Goal: Task Accomplishment & Management: Use online tool/utility

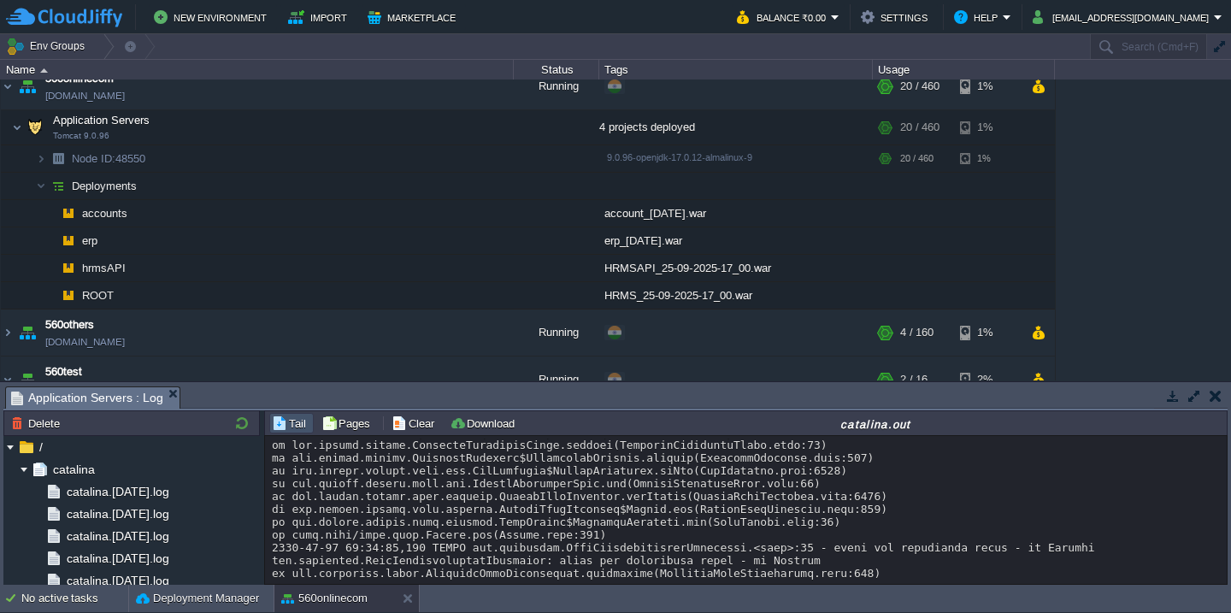
scroll to position [2591, 0]
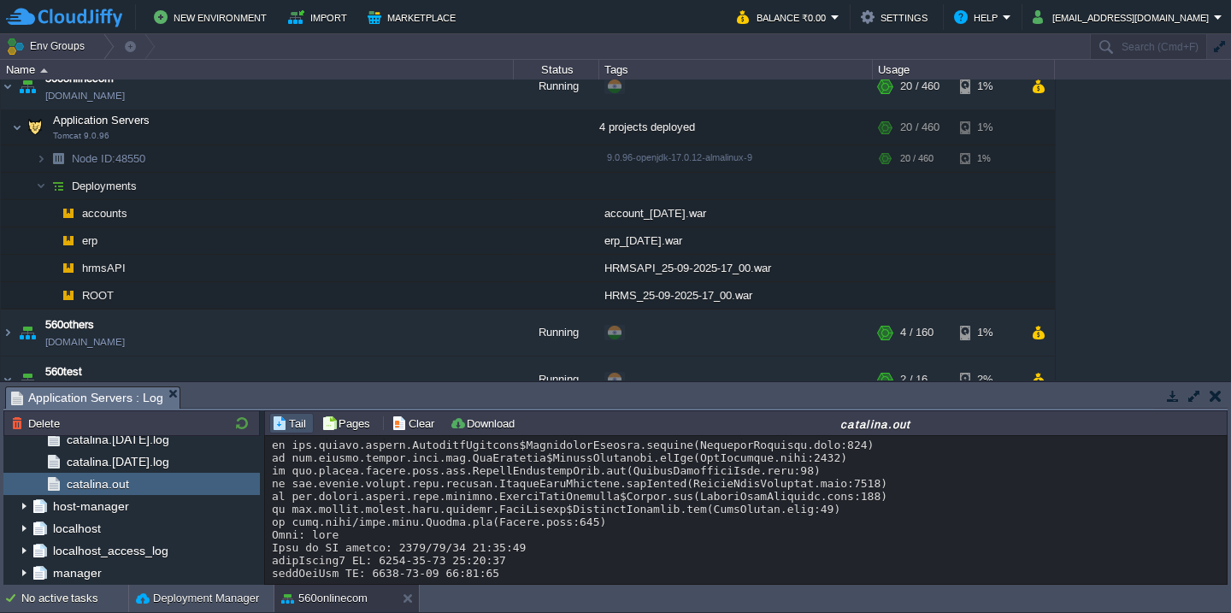
scroll to position [25529, 0]
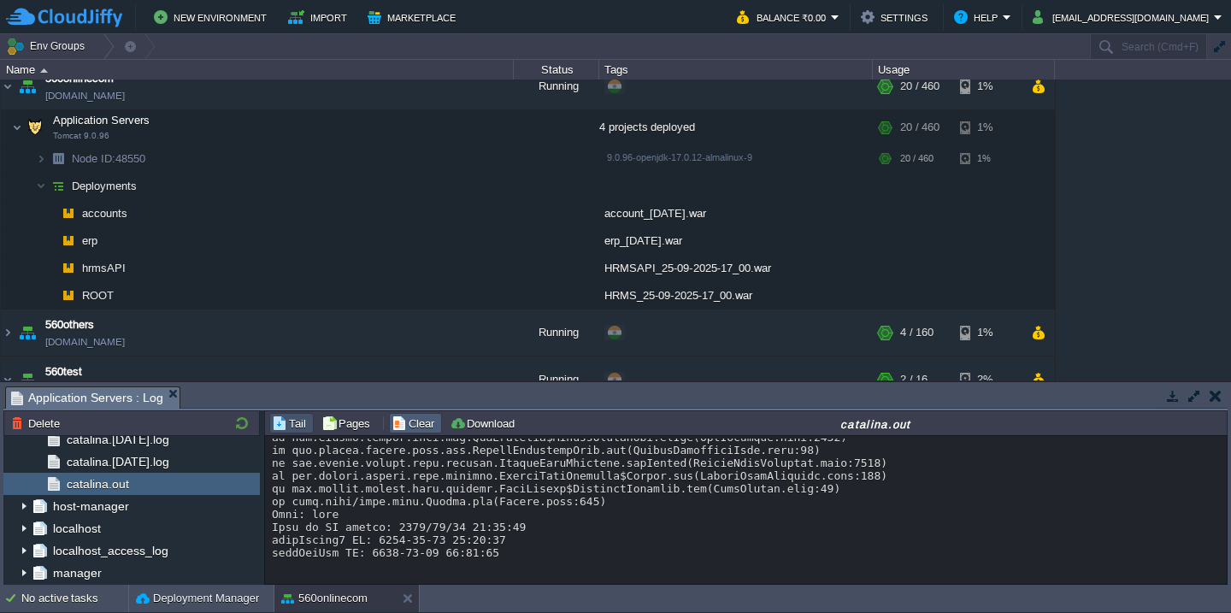
click at [417, 428] on button "Clear" at bounding box center [416, 423] width 48 height 15
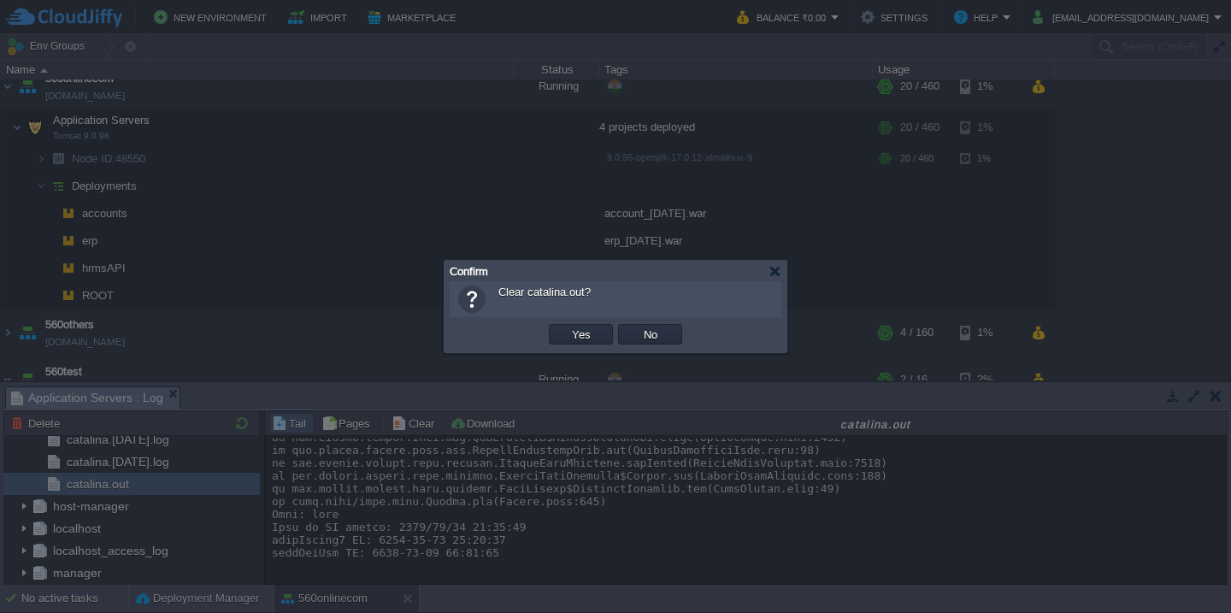
click at [567, 327] on button "Yes" at bounding box center [581, 334] width 29 height 15
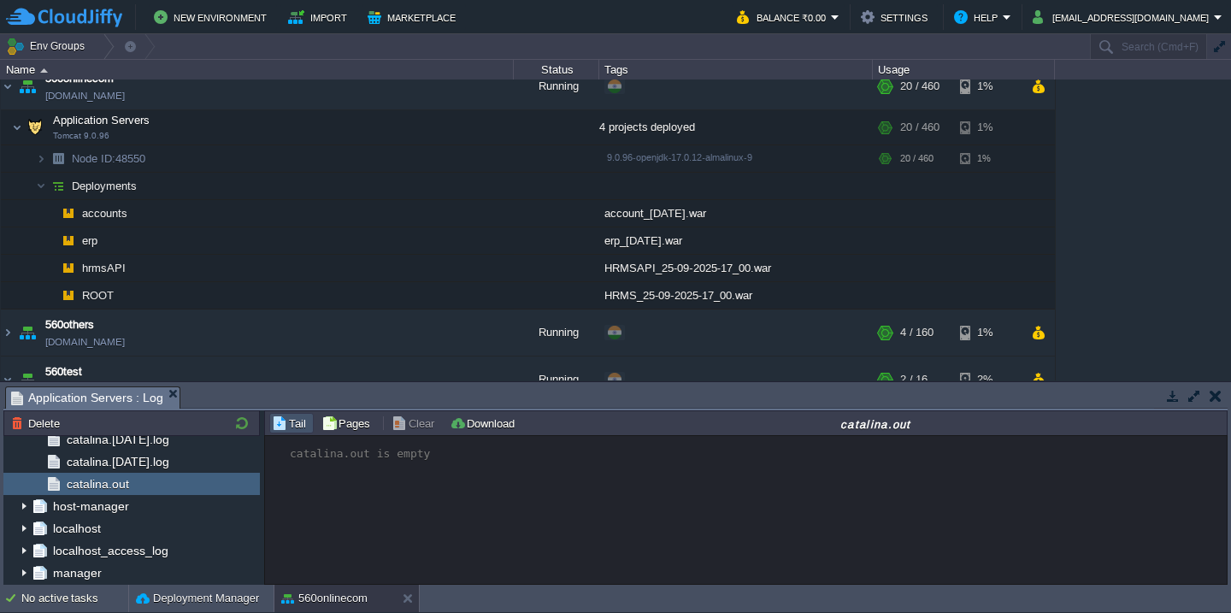
scroll to position [0, 0]
click at [162, 592] on button "Deployment Manager" at bounding box center [197, 598] width 123 height 17
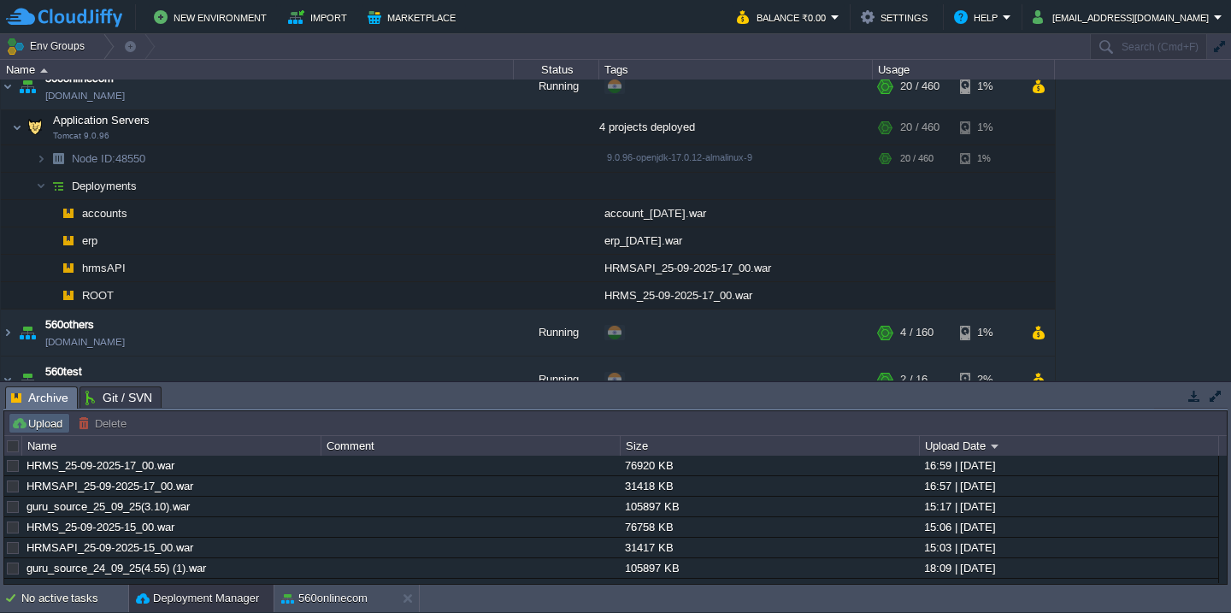
click at [18, 424] on button "Upload" at bounding box center [39, 423] width 56 height 15
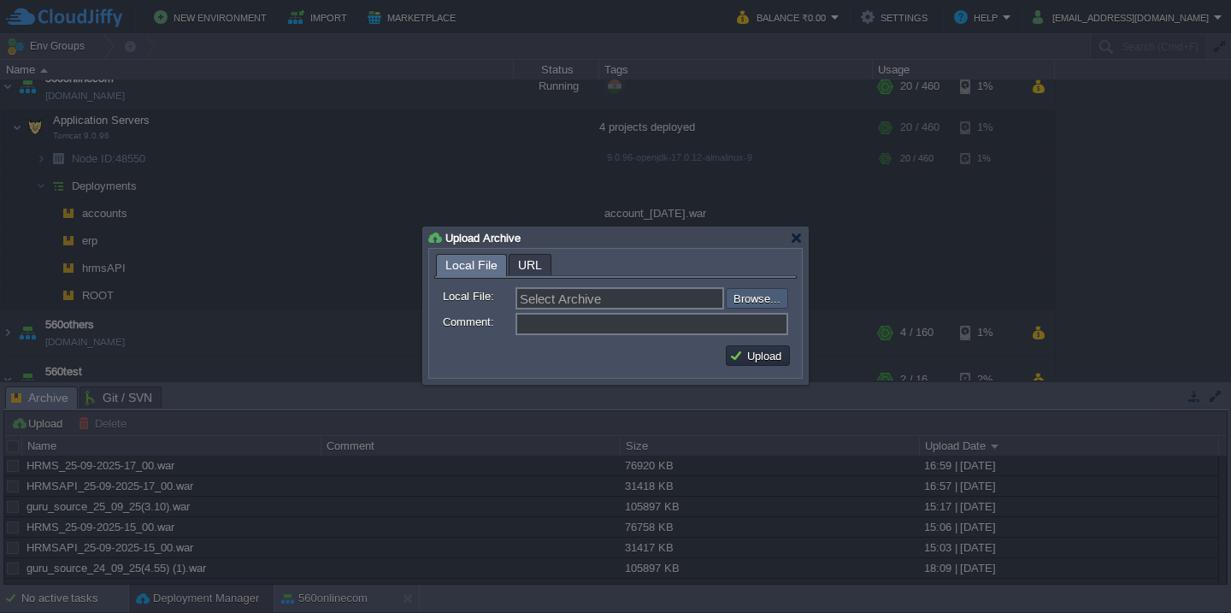
click at [740, 292] on input "file" at bounding box center [680, 298] width 216 height 21
type input "C:\fakepath\VMS-25-9-2025.war"
type input "VMS-25-9-2025.war"
click at [753, 361] on button "Upload" at bounding box center [757, 355] width 57 height 15
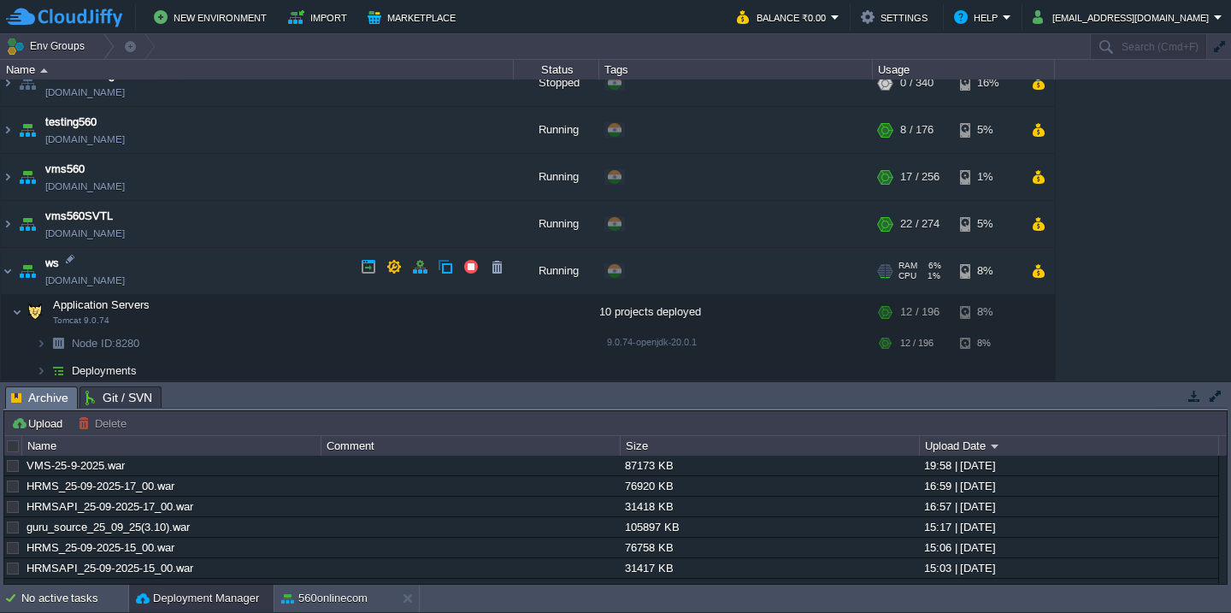
scroll to position [1539, 0]
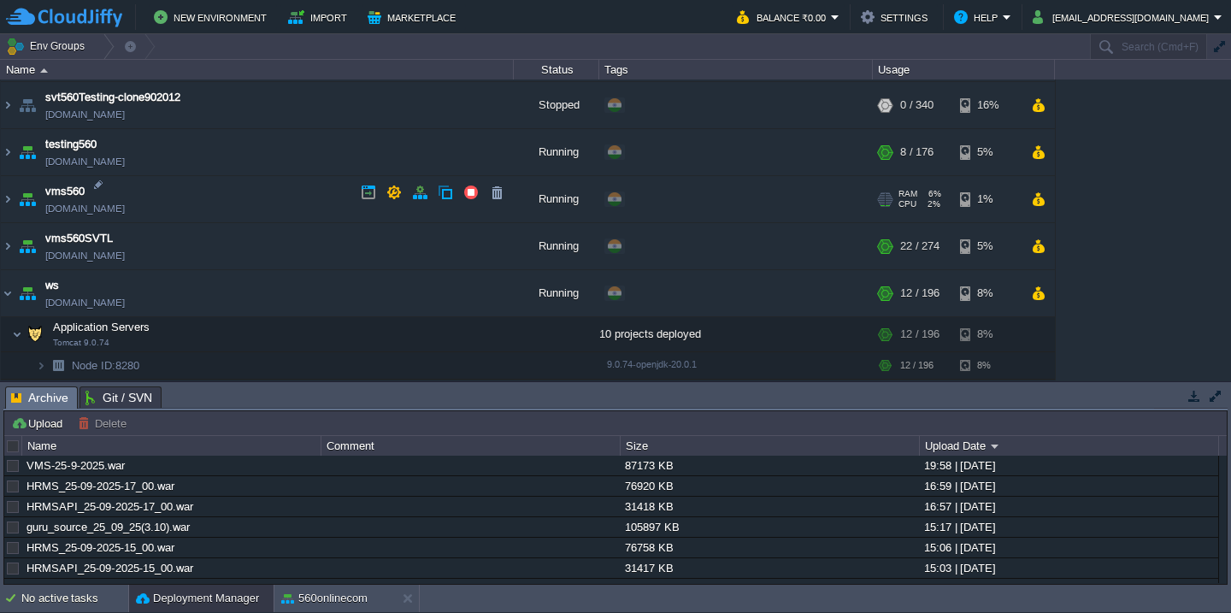
click at [286, 211] on td "vms560 [DOMAIN_NAME]" at bounding box center [257, 199] width 513 height 47
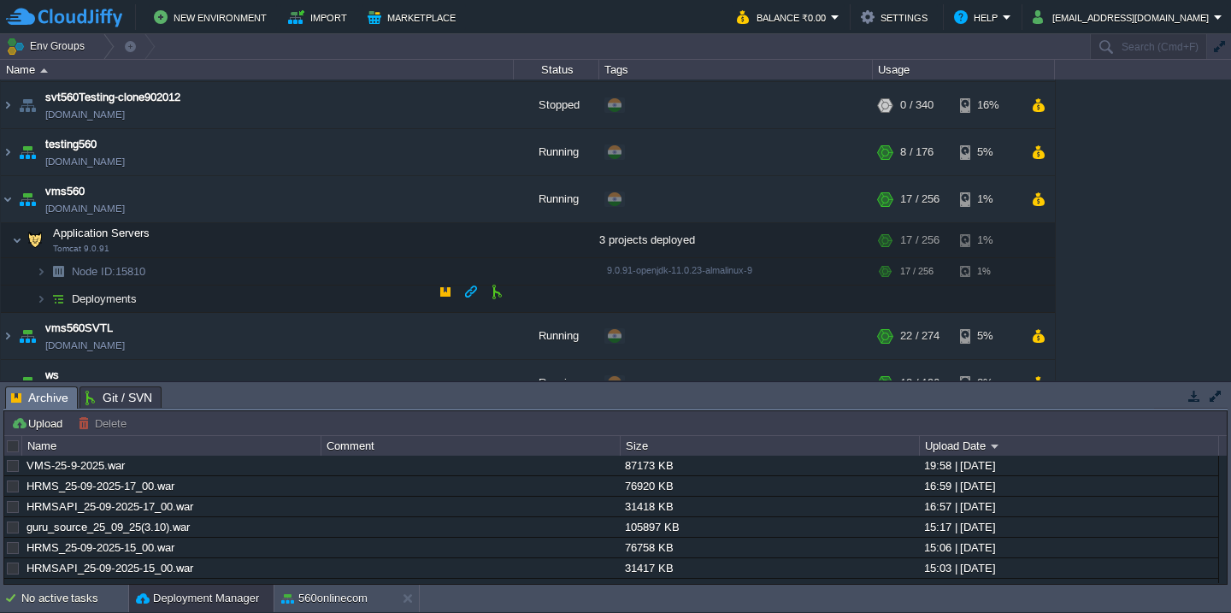
click at [260, 290] on td "Deployments" at bounding box center [257, 299] width 513 height 27
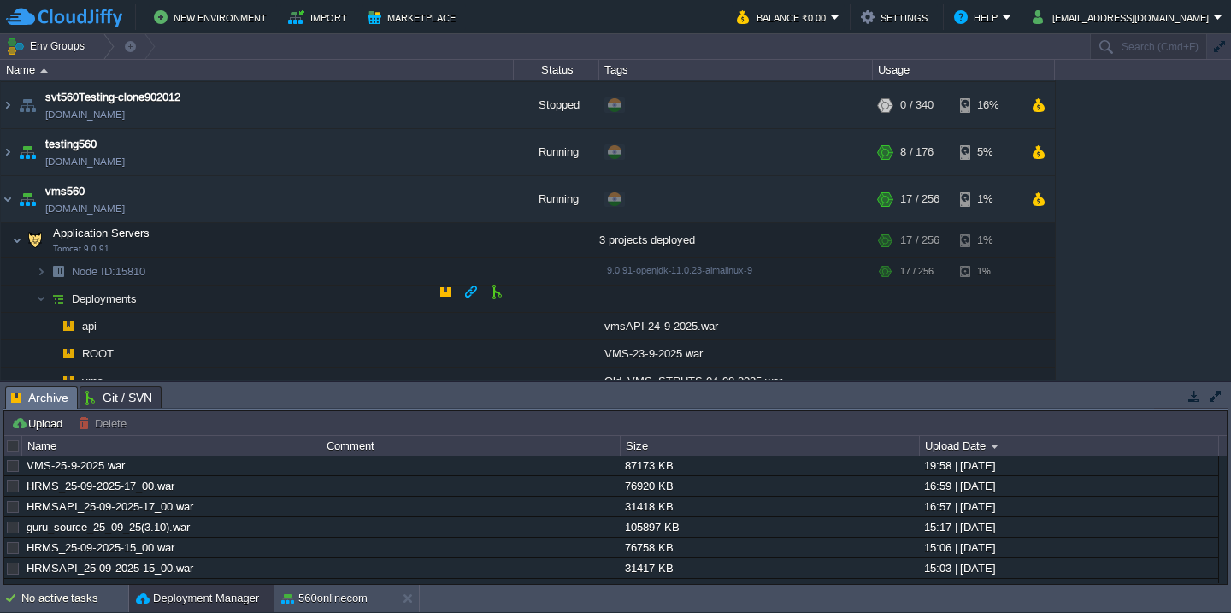
scroll to position [1583, 0]
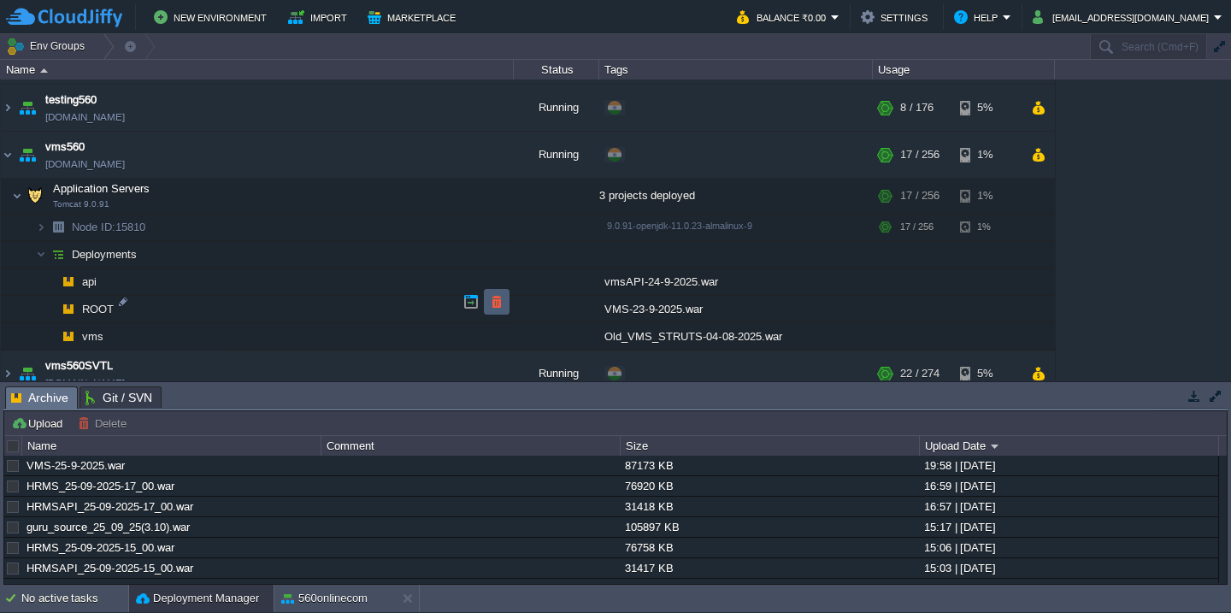
click at [497, 293] on td at bounding box center [497, 302] width 26 height 26
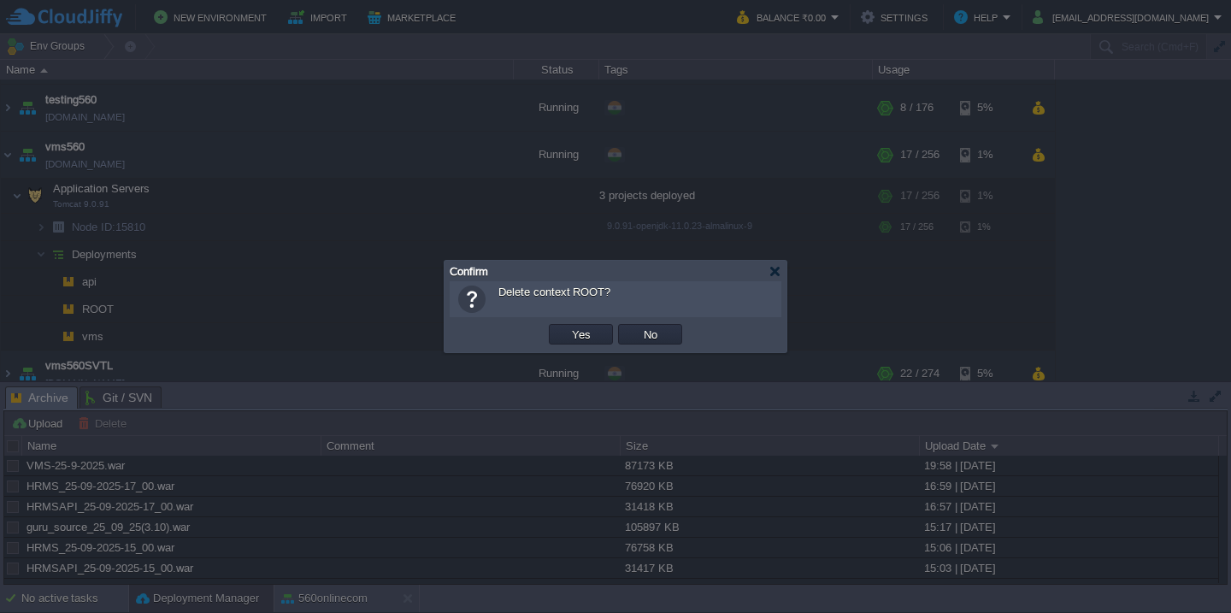
click at [567, 327] on button "Yes" at bounding box center [581, 334] width 29 height 15
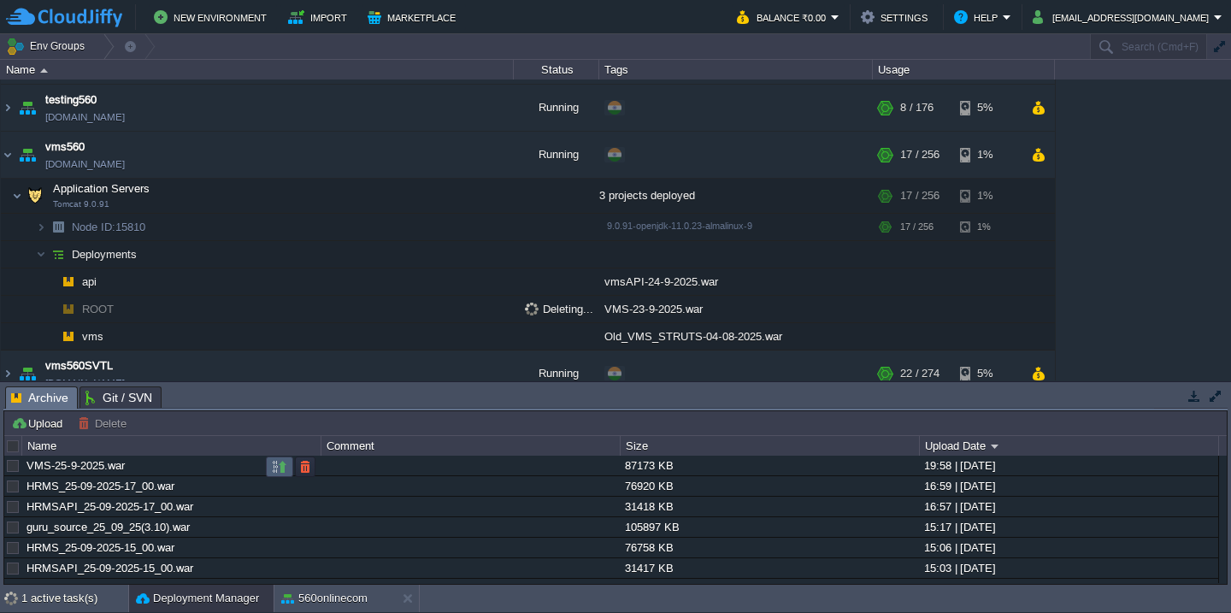
click at [273, 471] on button "button" at bounding box center [279, 466] width 15 height 15
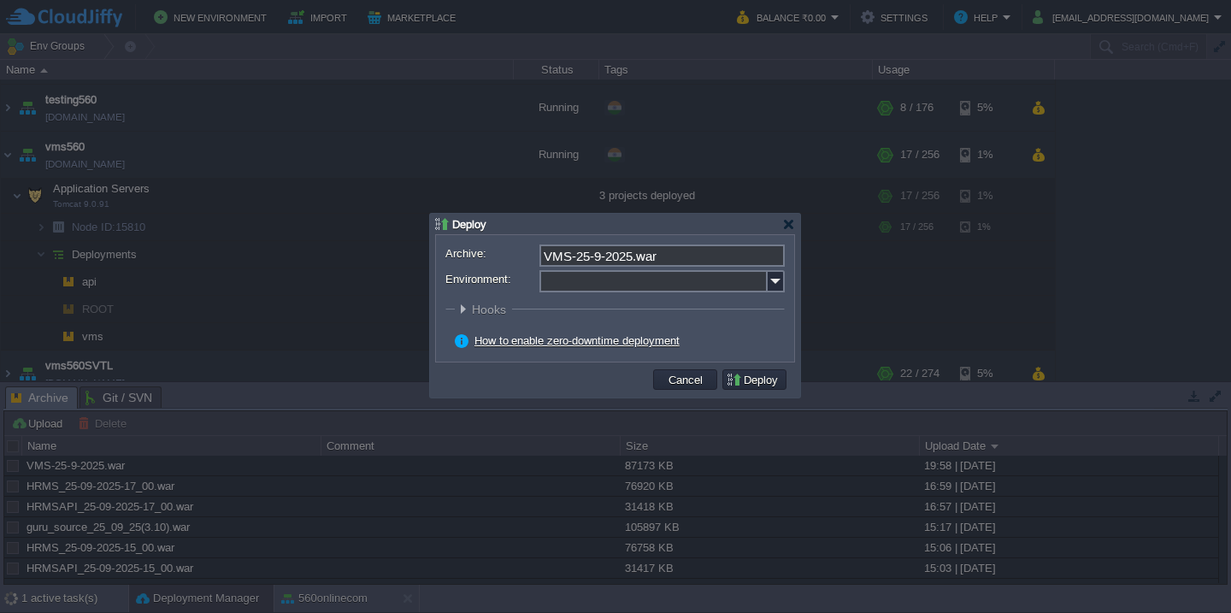
click at [682, 287] on input "Environment:" at bounding box center [654, 281] width 228 height 22
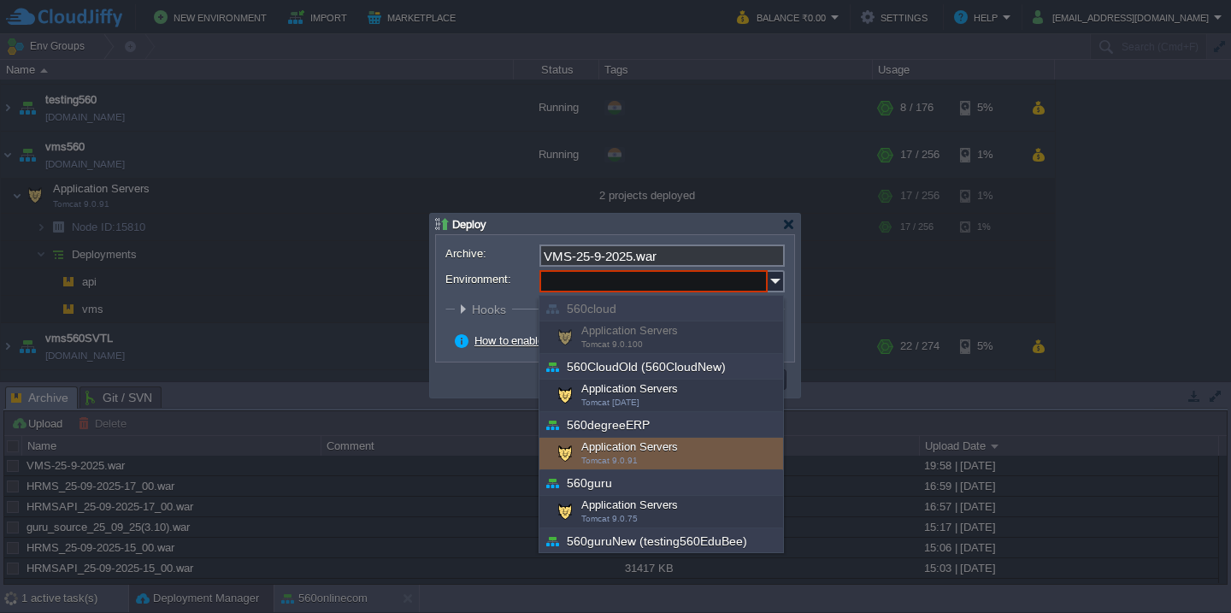
scroll to position [616, 0]
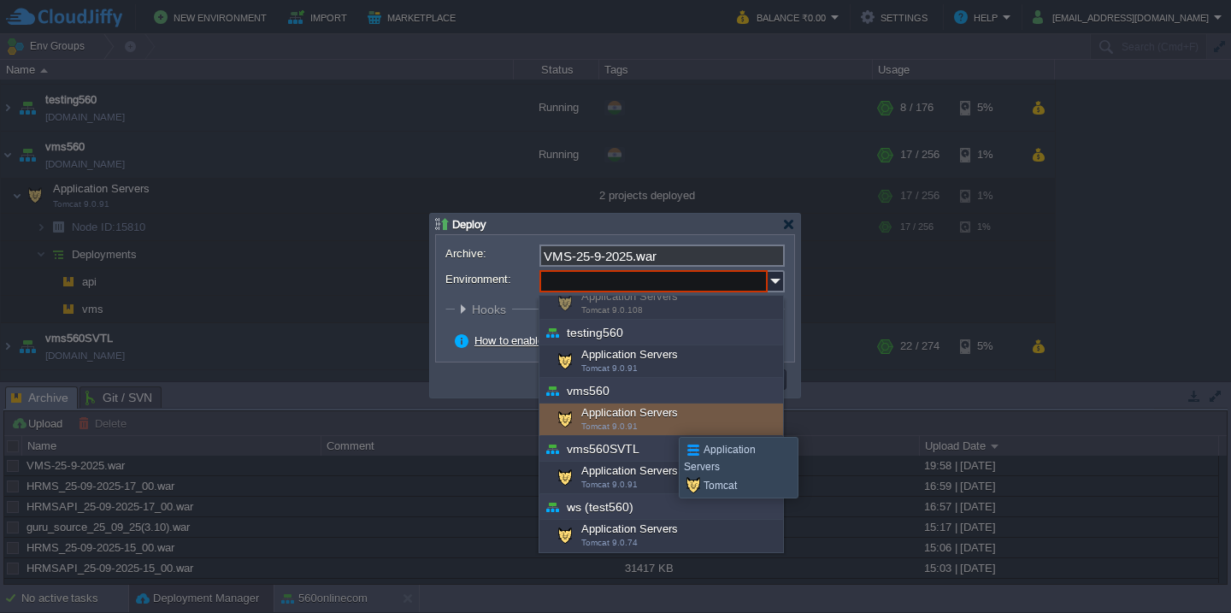
click at [666, 422] on div "Application Servers Tomcat 9.0.91" at bounding box center [662, 420] width 244 height 32
type input "Application Servers (vms560)"
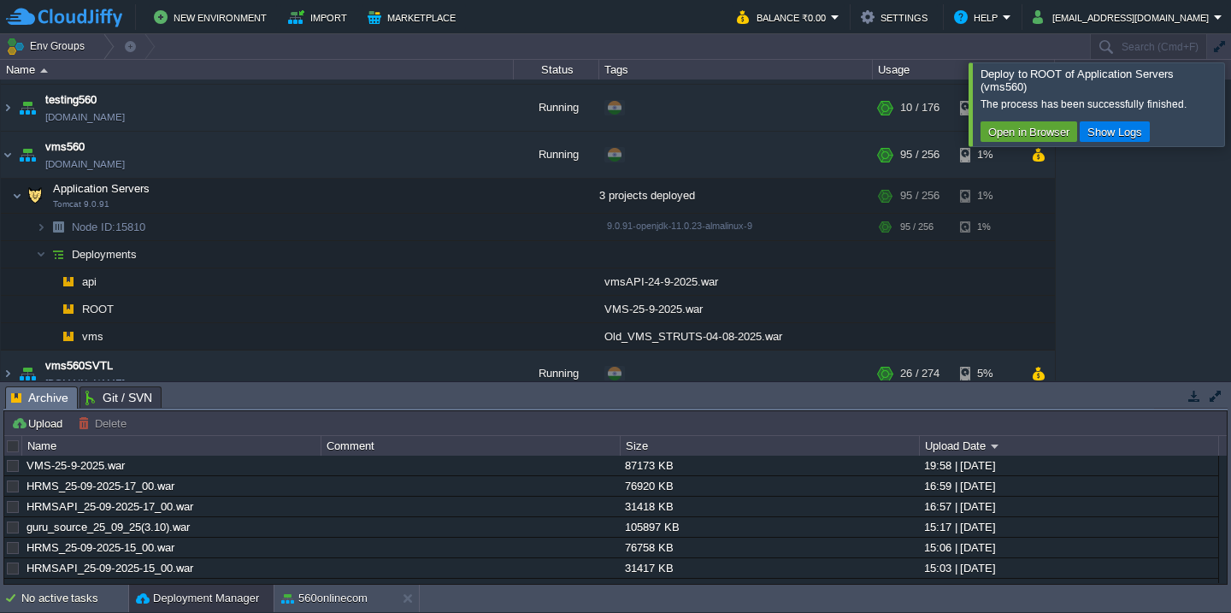
click at [1230, 88] on div at bounding box center [1252, 103] width 0 height 83
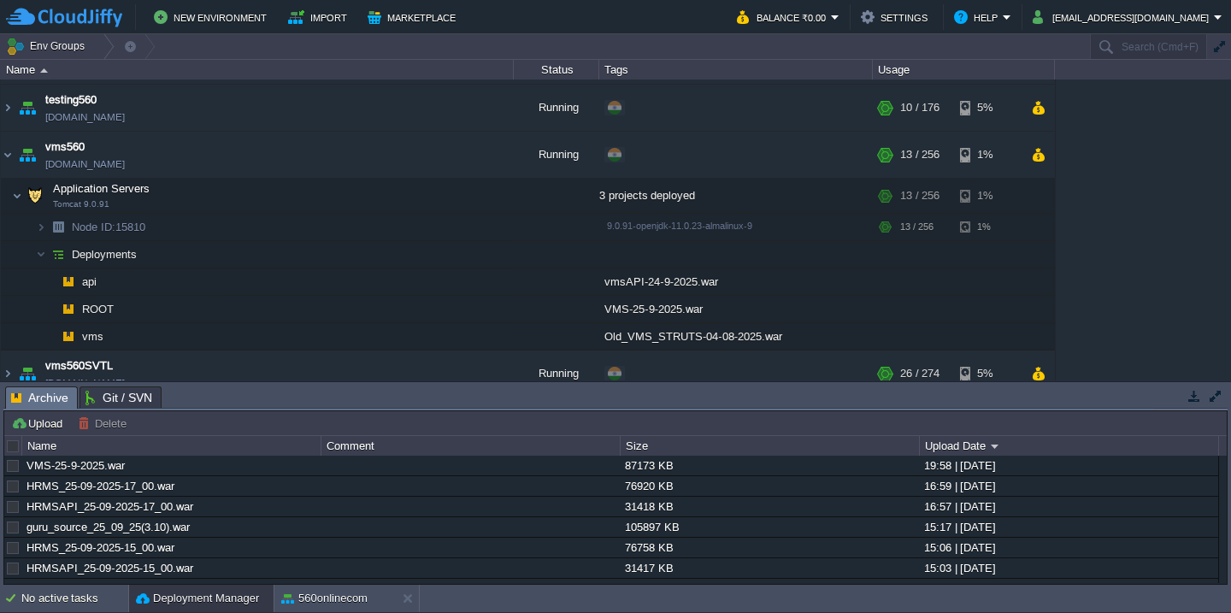
click at [1164, 167] on div "560cloud [DOMAIN_NAME] Stopped + Add to Env Group RAM 0% CPU 0% 0 / 120 3% 560C…" at bounding box center [615, 230] width 1231 height 301
